Goal: Task Accomplishment & Management: Complete application form

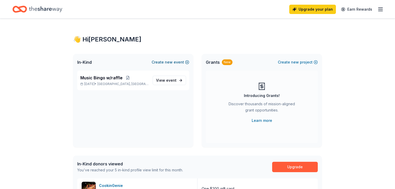
click at [165, 65] on span "new" at bounding box center [169, 62] width 8 height 6
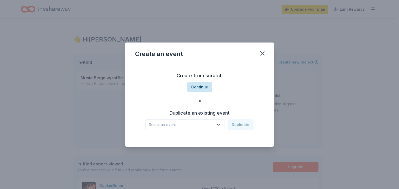
click at [200, 84] on button "Continue" at bounding box center [199, 87] width 25 height 10
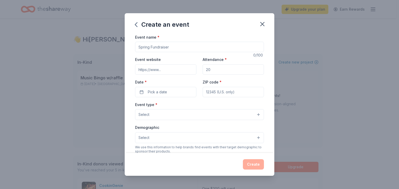
click at [159, 52] on input "Event name *" at bounding box center [199, 47] width 129 height 10
type input "Bets for Pets Casino Night"
click at [216, 75] on input "Attendance *" at bounding box center [232, 69] width 61 height 10
type input "200"
click at [157, 75] on input "Event website" at bounding box center [165, 69] width 61 height 10
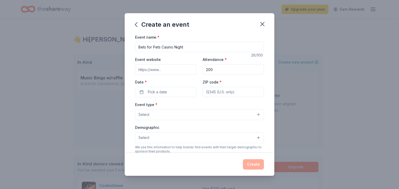
paste input "https://straydog.org/casino-night/"
type input "https://straydog.org/casino-night/"
click at [135, 97] on button "Pick a date" at bounding box center [165, 92] width 61 height 10
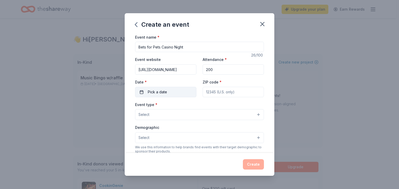
click at [148, 95] on span "Pick a date" at bounding box center [157, 92] width 19 height 6
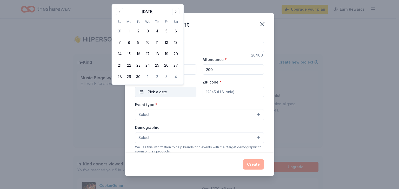
click at [171, 38] on button "13" at bounding box center [175, 42] width 9 height 9
click at [180, 47] on button "13" at bounding box center [175, 42] width 9 height 9
click at [230, 97] on input "ZIP code *" at bounding box center [232, 92] width 61 height 10
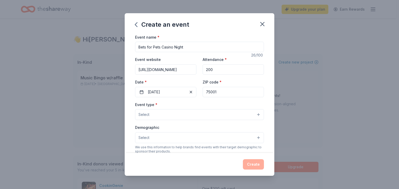
type input "75001"
click at [145, 120] on button "Select" at bounding box center [199, 114] width 129 height 11
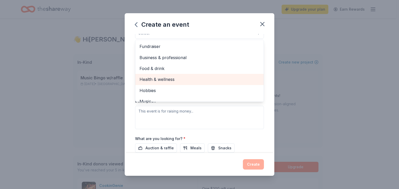
scroll to position [83, 0]
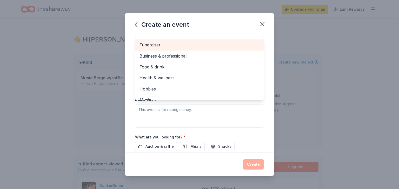
click at [139, 48] on span "Fundraiser" at bounding box center [199, 45] width 120 height 7
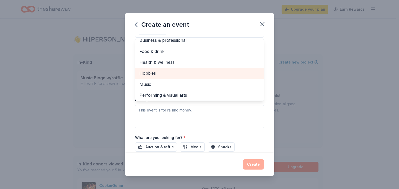
scroll to position [8, 0]
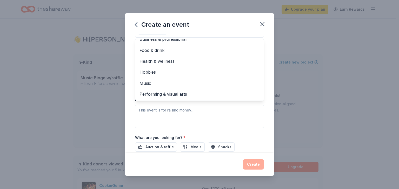
click at [252, 38] on div "Create an event Event name * Bets for Pets Casino Night 26 /100 Event website h…" at bounding box center [199, 94] width 149 height 163
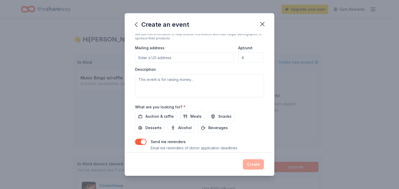
scroll to position [104, 0]
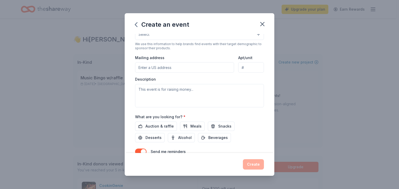
click at [143, 73] on input "Mailing address" at bounding box center [184, 67] width 99 height 10
type input "2501 Fountain Cove"
type input "Fountain Cove"
click at [247, 73] on input "Fountain Cove" at bounding box center [251, 67] width 26 height 10
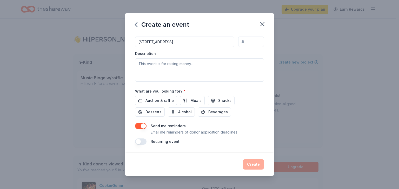
scroll to position [166, 0]
drag, startPoint x: 126, startPoint y: 72, endPoint x: 134, endPoint y: 74, distance: 8.7
click at [135, 72] on textarea at bounding box center [199, 69] width 129 height 23
paste textarea "Straydog, Inc., a 501c(3) non-profit, plays a critical role in our community by…"
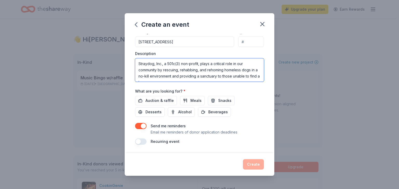
scroll to position [21, 0]
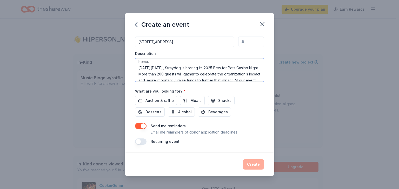
click at [159, 74] on textarea "Straydog, Inc., a 501c(3) non-profit, plays a critical role in our community by…" at bounding box center [199, 69] width 129 height 23
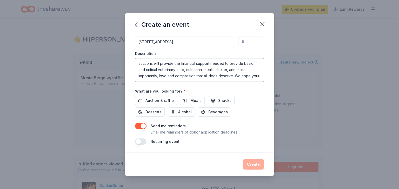
scroll to position [53, 0]
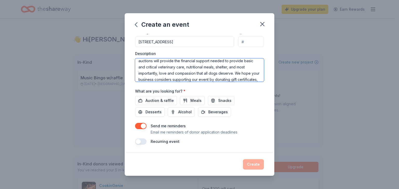
drag, startPoint x: 138, startPoint y: 80, endPoint x: 175, endPoint y: 83, distance: 37.5
click at [175, 82] on textarea "Straydog, Inc., a 501c(3) non-profit, plays a critical role in our community by…" at bounding box center [199, 69] width 129 height 23
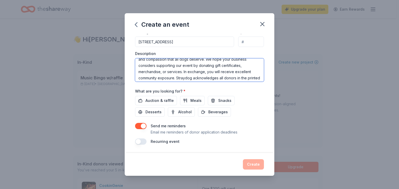
scroll to position [73, 0]
click at [245, 76] on textarea "Straydog, Inc., a 501c(3) non-profit, plays a critical role in our community by…" at bounding box center [199, 69] width 129 height 23
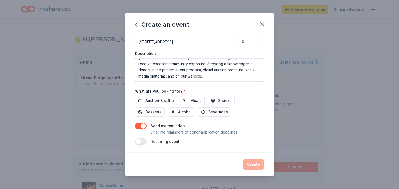
scroll to position [187, 0]
click at [205, 60] on textarea "Straydog, Inc., a 501c(3) non-profit, plays a critical role in our community by…" at bounding box center [199, 69] width 129 height 23
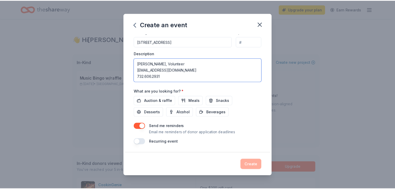
scroll to position [202, 0]
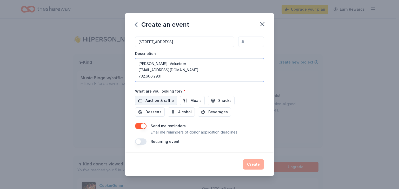
type textarea "Straydog, Inc., a 501c(3) non-profit, plays a critical role in our community by…"
click at [145, 98] on span "Auction & raffle" at bounding box center [159, 101] width 28 height 6
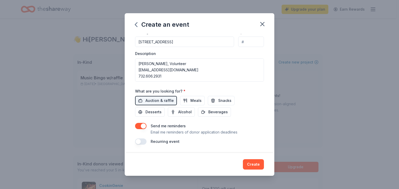
click at [264, 160] on button "Create" at bounding box center [253, 164] width 21 height 10
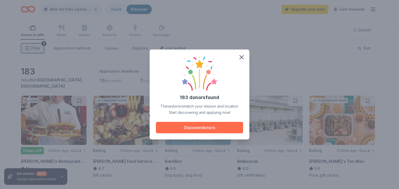
click at [190, 131] on button "Discover donors" at bounding box center [199, 127] width 87 height 11
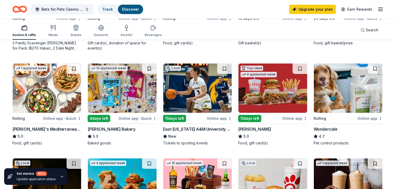
scroll to position [228, 0]
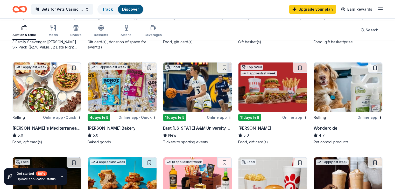
click at [197, 31] on div "[PERSON_NAME] Steakhouse" at bounding box center [191, 28] width 57 height 6
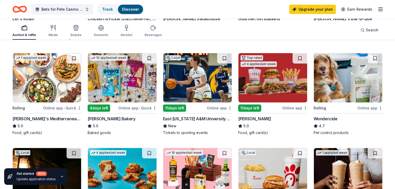
scroll to position [151, 0]
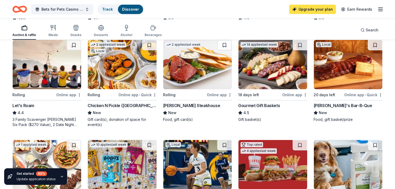
click at [294, 12] on link "Upgrade your plan" at bounding box center [313, 9] width 47 height 9
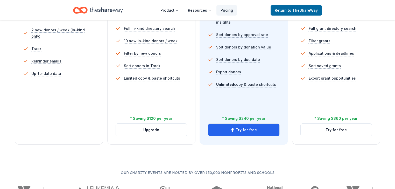
scroll to position [187, 0]
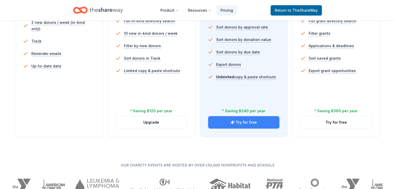
click at [231, 129] on button "Try for free" at bounding box center [243, 122] width 71 height 12
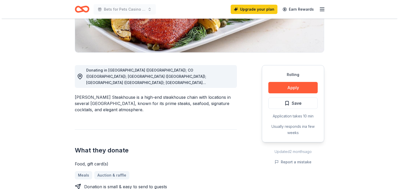
scroll to position [104, 0]
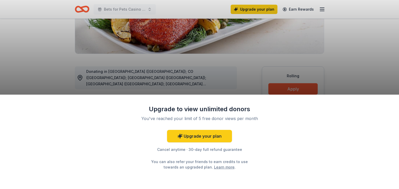
click at [348, 120] on div "Upgrade to view unlimited donors You've reached your limit of 5 free donor view…" at bounding box center [199, 142] width 399 height 95
click at [370, 95] on div "Upgrade to view unlimited donors You've reached your limit of 5 free donor view…" at bounding box center [199, 142] width 399 height 95
click at [35, 58] on div "Upgrade to view unlimited donors You've reached your limit of 5 free donor view…" at bounding box center [199, 94] width 399 height 189
click at [179, 12] on div "Upgrade to view unlimited donors You've reached your limit of 5 free donor view…" at bounding box center [199, 94] width 399 height 189
click at [46, 13] on div "Upgrade to view unlimited donors You've reached your limit of 5 free donor view…" at bounding box center [199, 94] width 399 height 189
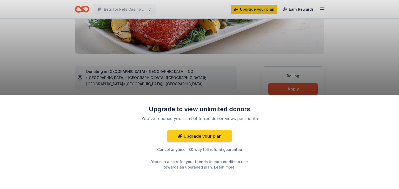
click at [50, 42] on div "Upgrade to view unlimited donors You've reached your limit of 5 free donor view…" at bounding box center [199, 94] width 399 height 189
click at [368, 116] on div "Upgrade to view unlimited donors You've reached your limit of 5 free donor view…" at bounding box center [199, 142] width 399 height 95
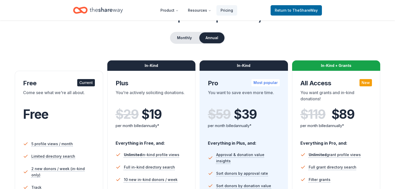
scroll to position [42, 0]
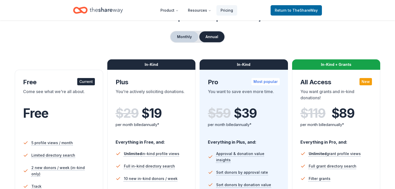
click at [182, 42] on button "Monthly" at bounding box center [185, 36] width 28 height 11
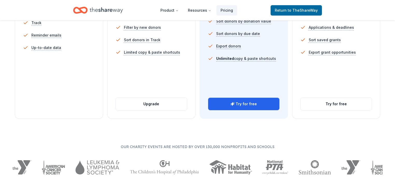
scroll to position [208, 0]
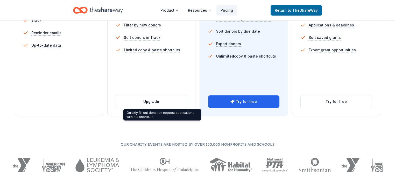
click at [153, 117] on div "Quickly fill out donation request applications with our shortcuts. Quickly fill…" at bounding box center [162, 114] width 78 height 11
click at [160, 116] on div "Quickly fill out donation request applications with our shortcuts. Quickly fill…" at bounding box center [162, 114] width 78 height 11
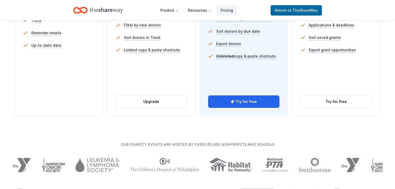
click at [168, 60] on ul "Unlimited in-kind profile views Full in-kind directory search 10 new in-kind do…" at bounding box center [152, 20] width 72 height 81
click at [156, 108] on button "Upgrade" at bounding box center [151, 101] width 71 height 12
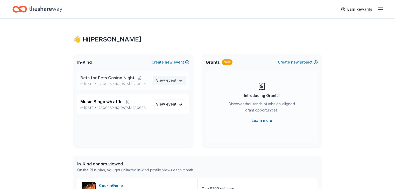
click at [167, 83] on span "event" at bounding box center [171, 80] width 10 height 4
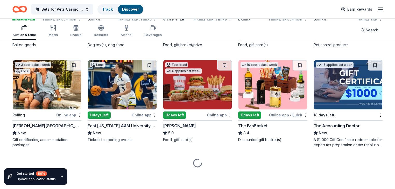
scroll to position [374, 0]
click at [64, 175] on icon "button" at bounding box center [62, 177] width 4 height 4
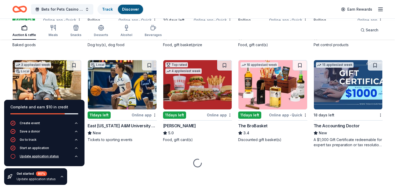
click at [53, 154] on div "Update application status" at bounding box center [39, 156] width 39 height 4
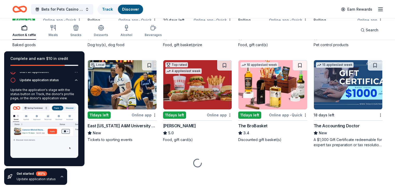
scroll to position [60, 0]
click at [378, 11] on icon "button" at bounding box center [381, 9] width 6 height 6
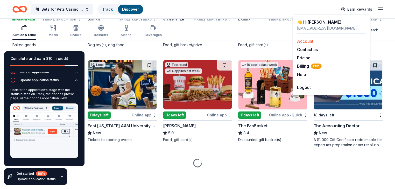
click at [311, 44] on link "Account" at bounding box center [305, 41] width 16 height 5
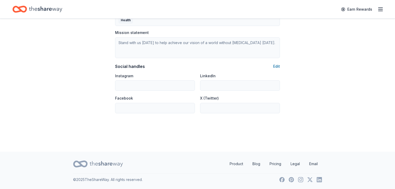
scroll to position [282, 0]
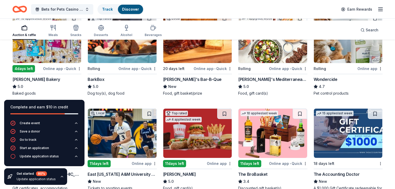
scroll to position [374, 0]
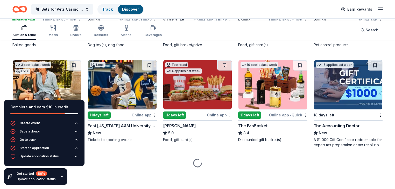
click at [50, 154] on div "Update application status" at bounding box center [39, 156] width 39 height 4
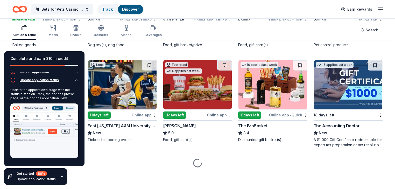
scroll to position [60, 0]
click at [27, 10] on icon "Home" at bounding box center [19, 9] width 15 height 12
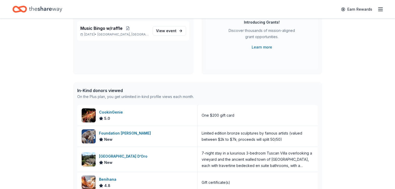
scroll to position [83, 0]
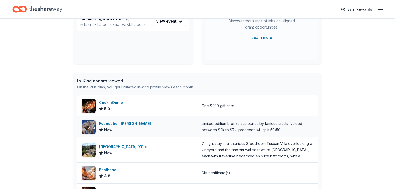
click at [143, 127] on div "Foundation Michelangelo" at bounding box center [126, 124] width 54 height 6
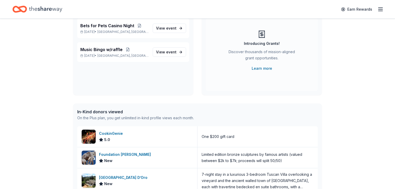
scroll to position [21, 0]
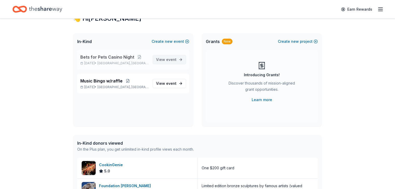
click at [156, 63] on span "View event" at bounding box center [166, 60] width 20 height 6
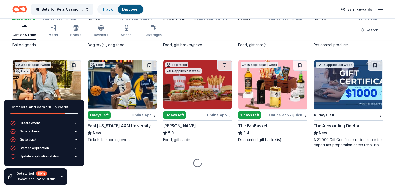
scroll to position [449, 0]
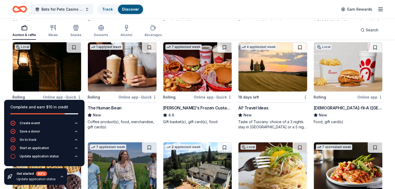
click at [21, 12] on icon "Home" at bounding box center [17, 8] width 8 height 5
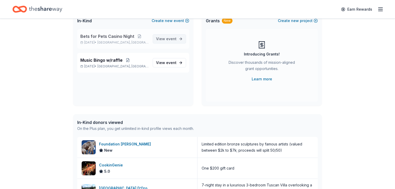
scroll to position [21, 0]
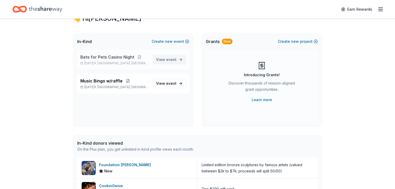
click at [166, 62] on span "event" at bounding box center [171, 59] width 10 height 4
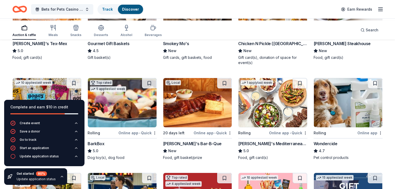
scroll to position [228, 0]
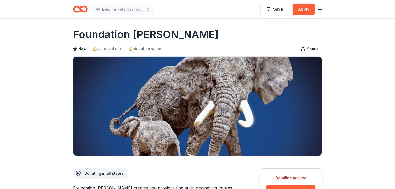
scroll to position [1, 0]
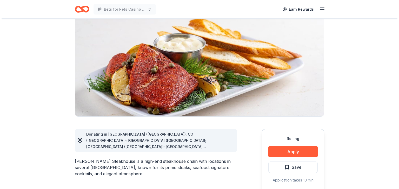
scroll to position [125, 0]
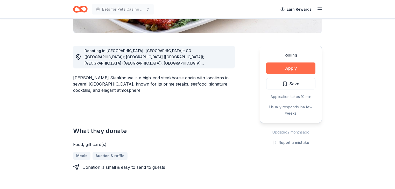
click at [278, 74] on button "Apply" at bounding box center [290, 68] width 49 height 11
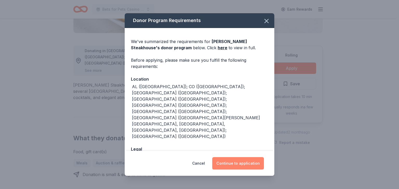
click at [250, 160] on button "Continue to application" at bounding box center [238, 163] width 52 height 12
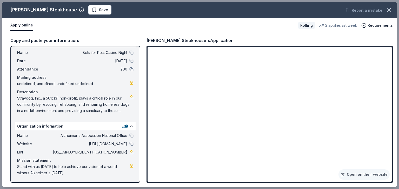
scroll to position [61, 0]
click at [129, 134] on button at bounding box center [131, 136] width 4 height 4
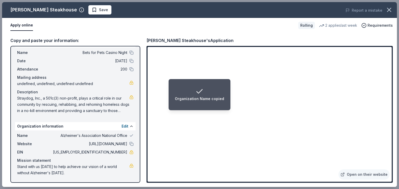
click at [111, 133] on span "Alzheimer's Association National Office" at bounding box center [89, 136] width 75 height 6
click at [121, 123] on button "Edit" at bounding box center [124, 126] width 7 height 6
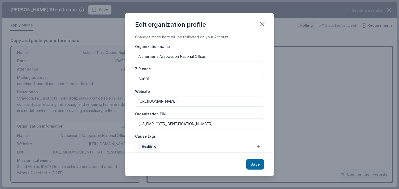
drag, startPoint x: 216, startPoint y: 66, endPoint x: 18, endPoint y: 29, distance: 201.1
click at [18, 29] on div "Edit organization profile Changes made here will be reflected on your Account. …" at bounding box center [199, 94] width 399 height 189
type input "Stray Dog, Inc."
drag, startPoint x: 141, startPoint y: 98, endPoint x: 80, endPoint y: 83, distance: 63.2
click at [80, 84] on div "Edit organization profile Changes made here will be reflected on your Account. …" at bounding box center [199, 94] width 399 height 189
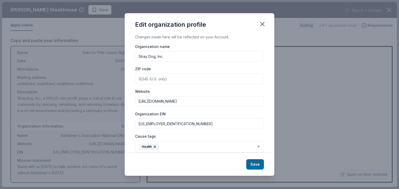
drag, startPoint x: 166, startPoint y: 123, endPoint x: 66, endPoint y: 114, distance: 100.3
click at [66, 114] on div "Edit organization profile Changes made here will be reflected on your Account. …" at bounding box center [199, 94] width 399 height 189
click at [138, 107] on input "Website" at bounding box center [199, 101] width 129 height 10
paste input "[URL][DOMAIN_NAME]"
type input "[URL][DOMAIN_NAME]"
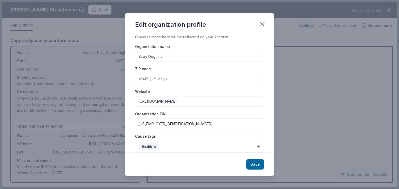
click at [155, 84] on input "ZIP code" at bounding box center [199, 79] width 129 height 10
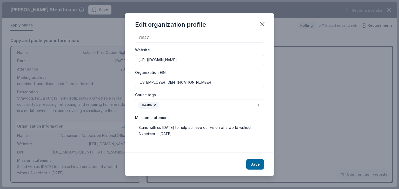
scroll to position [62, 0]
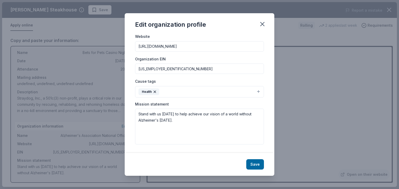
type input "75147"
drag, startPoint x: 153, startPoint y: 89, endPoint x: 38, endPoint y: 88, distance: 115.7
click at [38, 88] on div "Edit organization profile Changes made here will be reflected on your Account. …" at bounding box center [199, 94] width 399 height 189
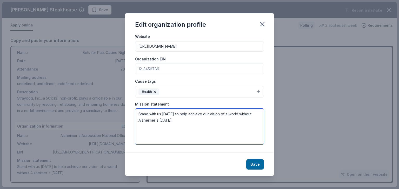
drag, startPoint x: 176, startPoint y: 114, endPoint x: 104, endPoint y: 106, distance: 72.4
click at [104, 106] on div "Edit organization profile Changes made here will be reflected on your Account. …" at bounding box center [199, 94] width 399 height 189
click at [135, 109] on textarea at bounding box center [199, 127] width 129 height 36
paste textarea "To rescue and rehabilitate homeless and abandoned dogs in a no-kill environment…"
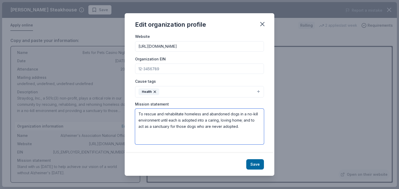
scroll to position [110, 0]
type textarea "To rescue and rehabilitate homeless and abandoned dogs in a no-kill environment…"
click at [264, 86] on button "Health" at bounding box center [199, 91] width 129 height 11
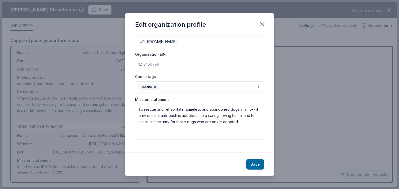
click at [153, 85] on icon "button" at bounding box center [155, 87] width 4 height 4
click at [186, 82] on button "Select" at bounding box center [199, 87] width 129 height 11
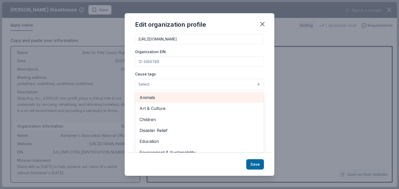
click at [139, 94] on span "Animals" at bounding box center [199, 97] width 120 height 7
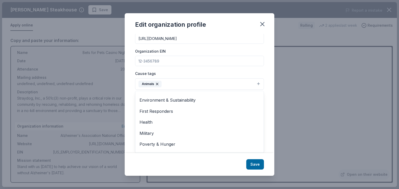
scroll to position [42, 0]
click at [266, 163] on div "Edit organization profile Changes made here will be reflected on your Account. …" at bounding box center [199, 94] width 149 height 163
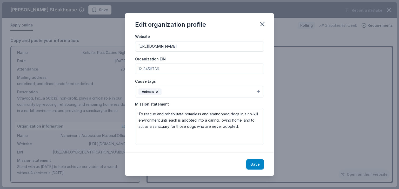
click at [264, 160] on button "Save" at bounding box center [255, 164] width 18 height 10
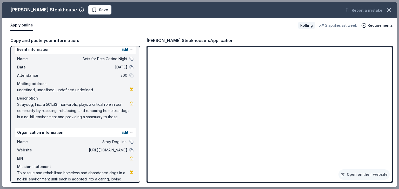
scroll to position [0, 0]
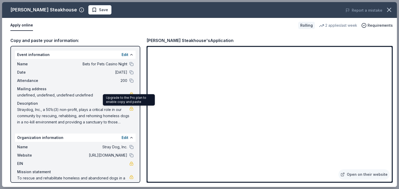
click at [129, 96] on link at bounding box center [131, 94] width 4 height 4
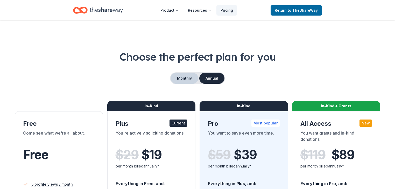
click at [181, 84] on button "Monthly" at bounding box center [185, 78] width 28 height 11
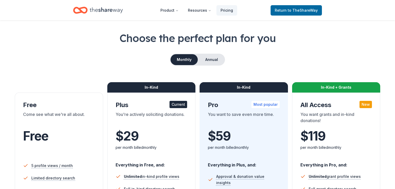
scroll to position [166, 0]
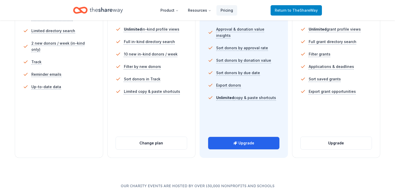
click at [291, 12] on span "to TheShareWay" at bounding box center [303, 10] width 30 height 4
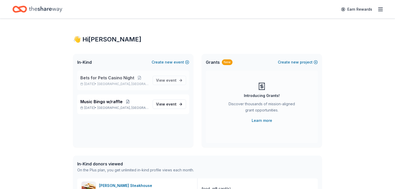
click at [117, 81] on span "Bets for Pets Casino Night" at bounding box center [107, 78] width 54 height 6
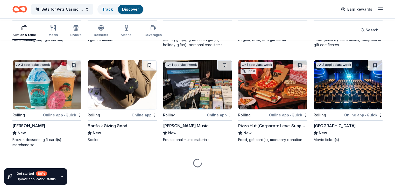
scroll to position [989, 0]
